Goal: Task Accomplishment & Management: Manage account settings

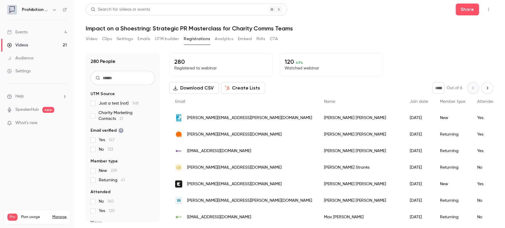
click at [33, 44] on link "Videos 21" at bounding box center [37, 45] width 74 height 13
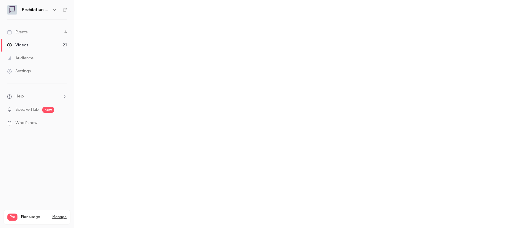
click at [33, 33] on link "Events 4" at bounding box center [37, 32] width 74 height 13
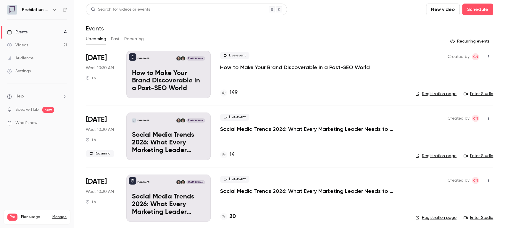
click at [265, 67] on p "How to Make Your Brand Discoverable in a Post-SEO World" at bounding box center [295, 67] width 150 height 7
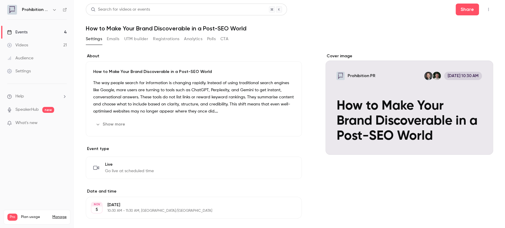
click at [29, 60] on div "Audience" at bounding box center [20, 58] width 26 height 6
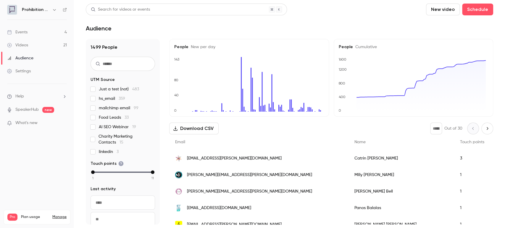
click at [116, 62] on input "text" at bounding box center [123, 64] width 65 height 14
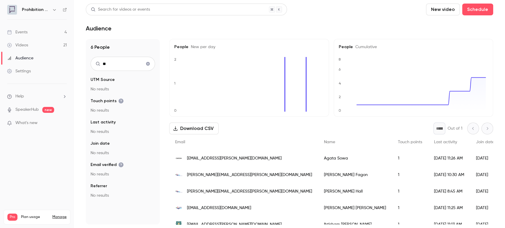
type input "*"
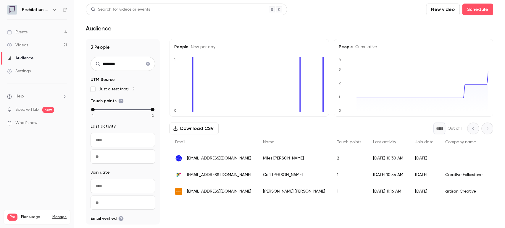
type input "********"
drag, startPoint x: 261, startPoint y: 191, endPoint x: 215, endPoint y: 191, distance: 46.5
click at [215, 191] on div "[EMAIL_ADDRESS][DOMAIN_NAME]" at bounding box center [213, 191] width 88 height 17
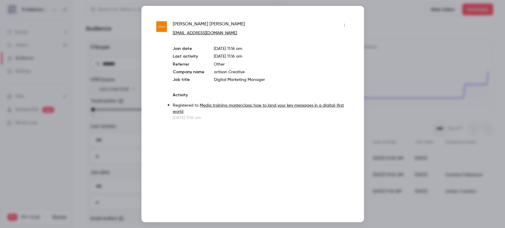
drag, startPoint x: 250, startPoint y: 34, endPoint x: 201, endPoint y: 33, distance: 49.1
click at [201, 33] on p "[EMAIL_ADDRESS][DOMAIN_NAME]" at bounding box center [261, 33] width 176 height 6
copy link "[DOMAIN_NAME]"
click at [344, 26] on icon "button" at bounding box center [344, 25] width 1 height 3
click at [339, 40] on div "Block from all events" at bounding box center [321, 41] width 45 height 6
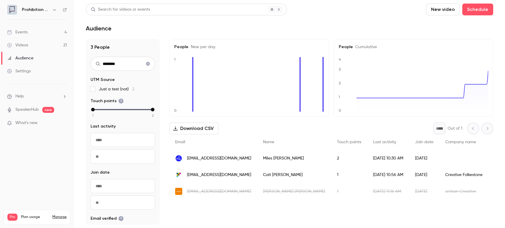
drag, startPoint x: 255, startPoint y: 160, endPoint x: 199, endPoint y: 158, distance: 55.1
click at [199, 158] on div "[EMAIL_ADDRESS][DOMAIN_NAME]" at bounding box center [213, 158] width 88 height 17
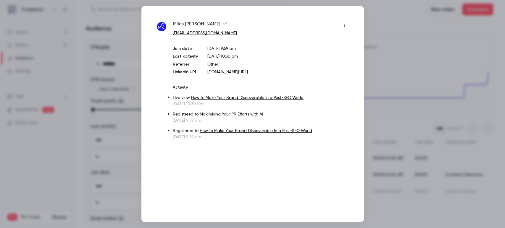
click at [369, 44] on div at bounding box center [252, 114] width 505 height 228
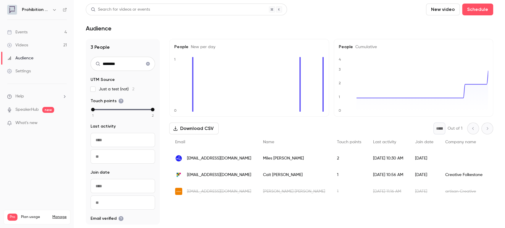
click at [153, 12] on div "Search for videos or events" at bounding box center [186, 10] width 201 height 12
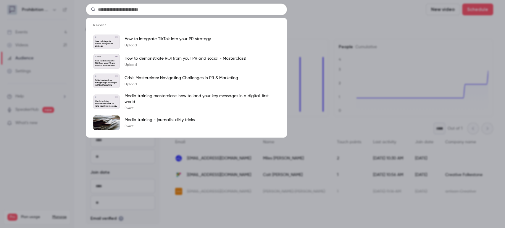
click at [338, 42] on div "Recent Prohibition PR [DATE] How to integrate TikTok into your PR strategy How …" at bounding box center [252, 114] width 505 height 228
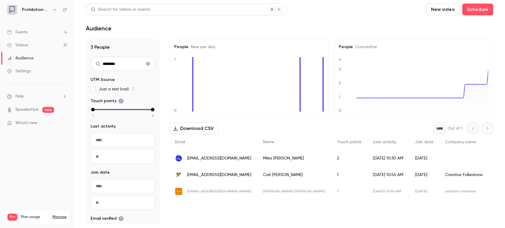
click at [146, 65] on icon "Clear search" at bounding box center [148, 64] width 5 height 4
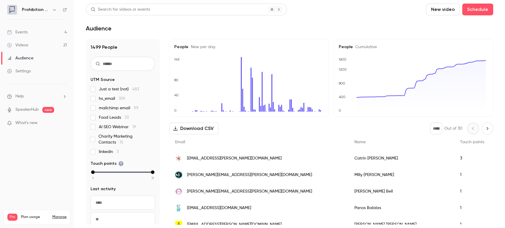
click at [125, 65] on input "text" at bounding box center [123, 64] width 65 height 14
type input "**"
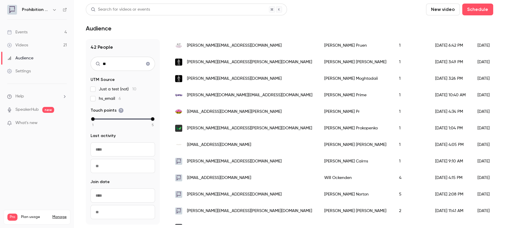
scroll to position [427, 0]
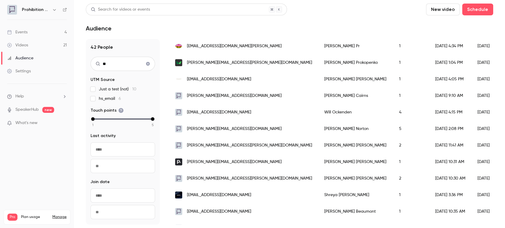
click at [268, 161] on div "[PERSON_NAME][EMAIL_ADDRESS][DOMAIN_NAME]" at bounding box center [243, 162] width 149 height 17
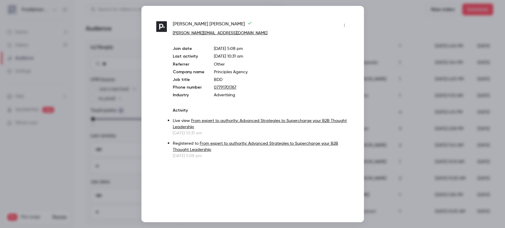
click at [347, 26] on button "button" at bounding box center [344, 25] width 9 height 9
click at [334, 44] on li "Block from all events" at bounding box center [317, 40] width 64 height 15
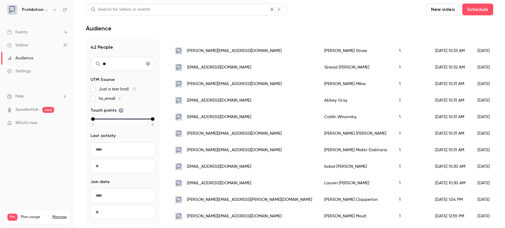
scroll to position [626, 0]
